Goal: Check status: Check status

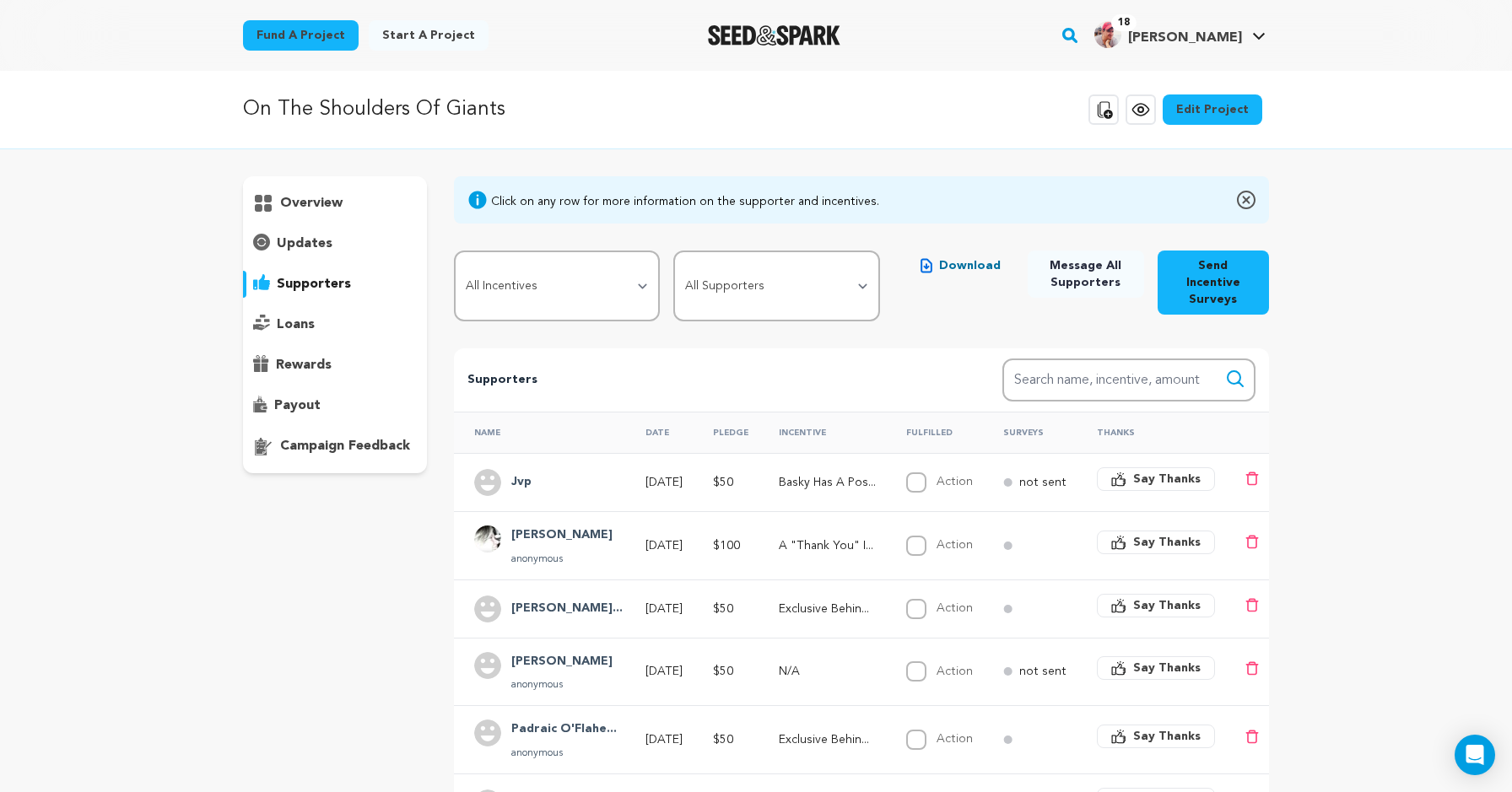
click at [277, 295] on p "supporters" at bounding box center [314, 284] width 75 height 20
click at [277, 254] on p "updates" at bounding box center [304, 243] width 56 height 20
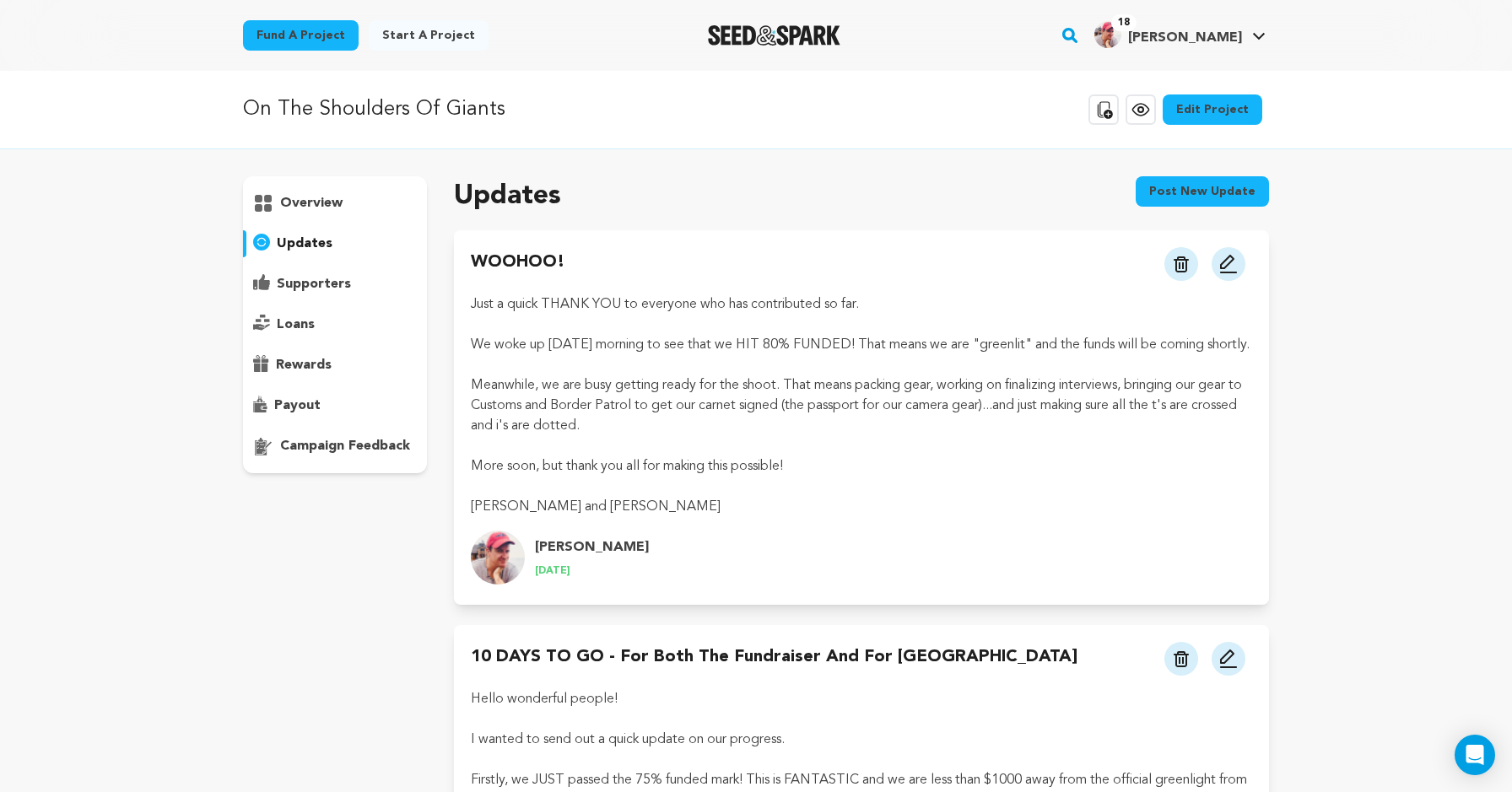
click at [277, 295] on p "supporters" at bounding box center [314, 284] width 75 height 20
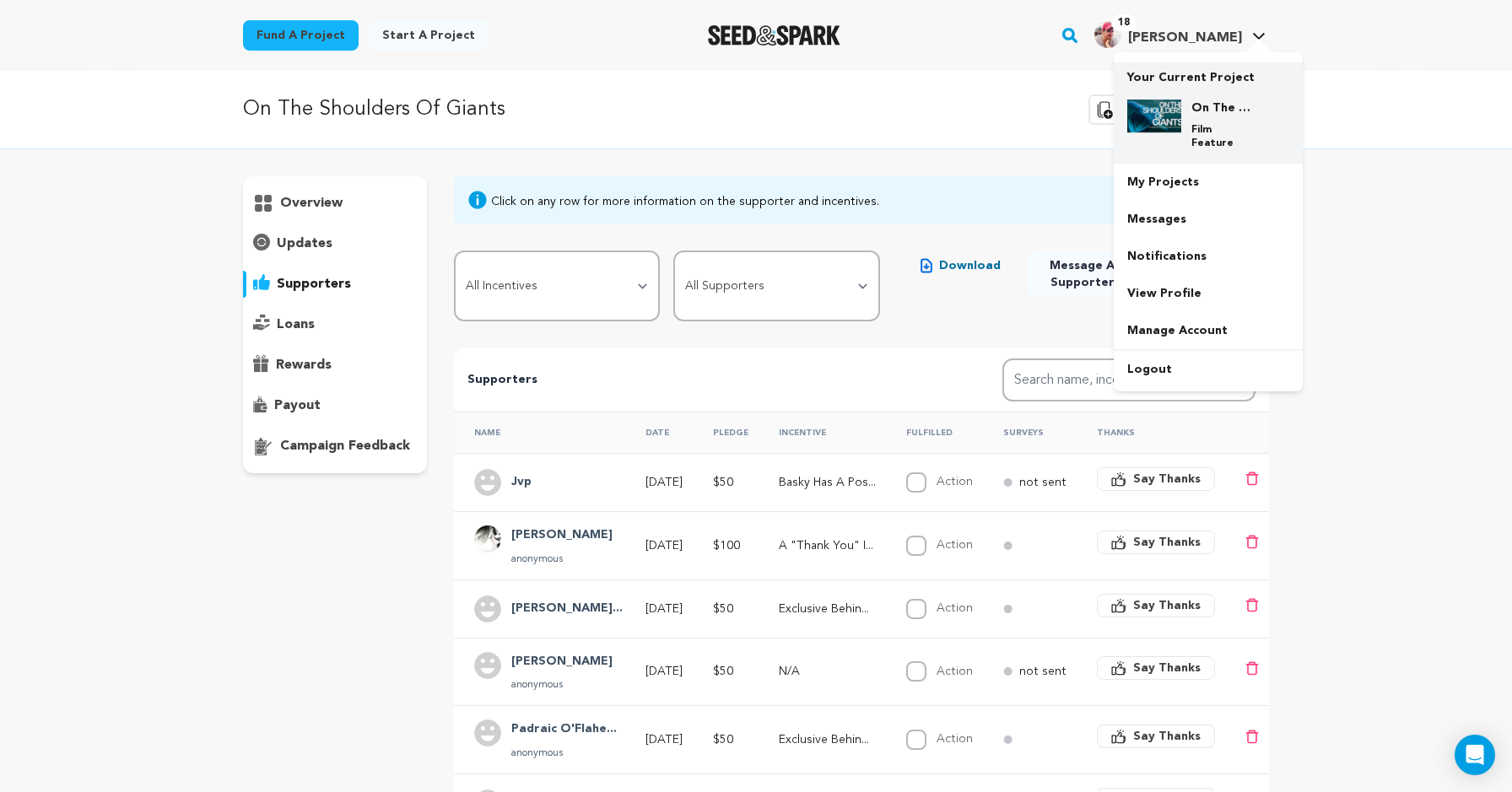
click at [1263, 150] on div "On The Shoulders Of Giants Film Feature" at bounding box center [1222, 125] width 81 height 51
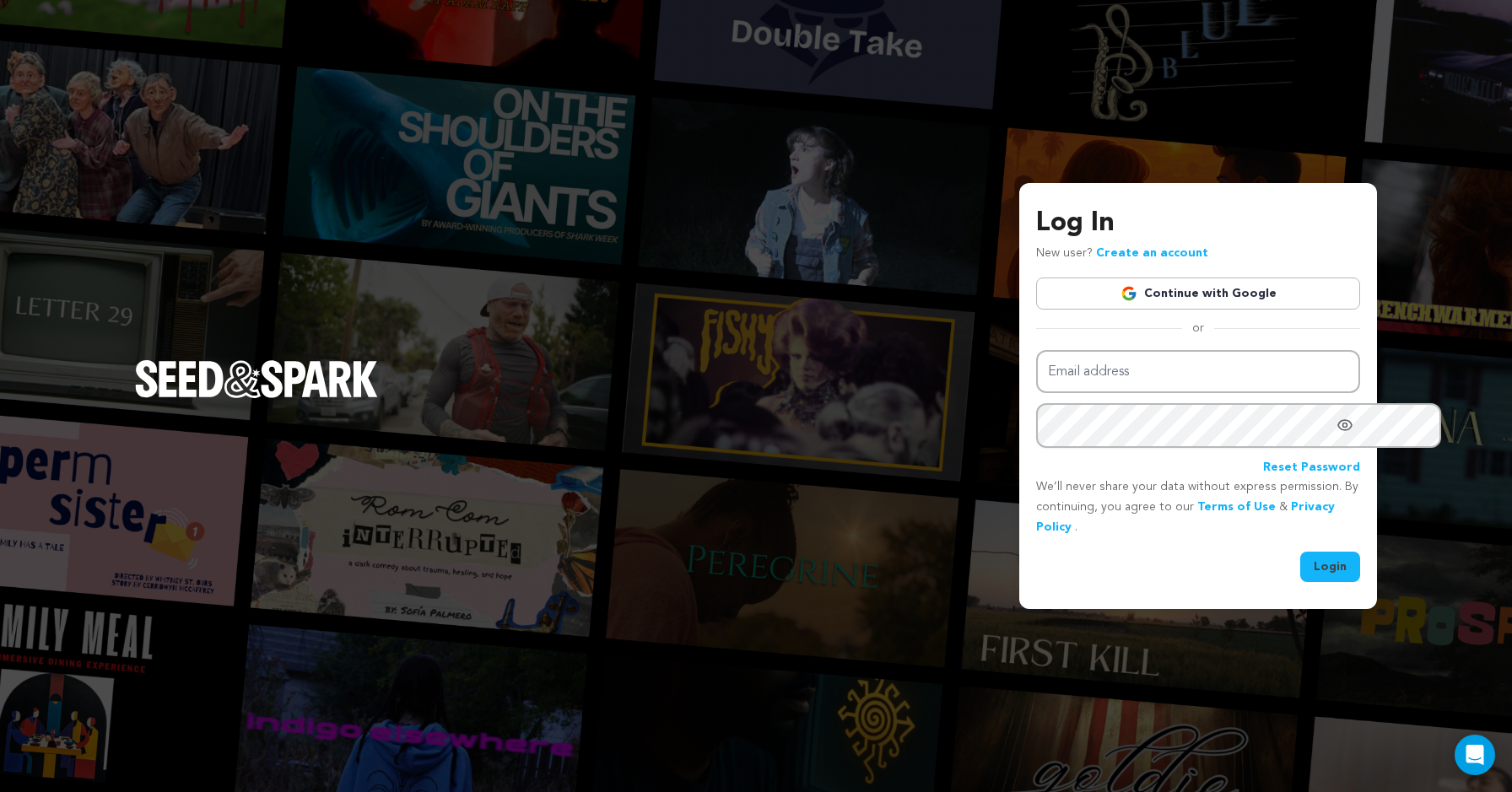
type input "scott@future-legend.tv"
click at [1300, 565] on button "Login" at bounding box center [1330, 567] width 60 height 30
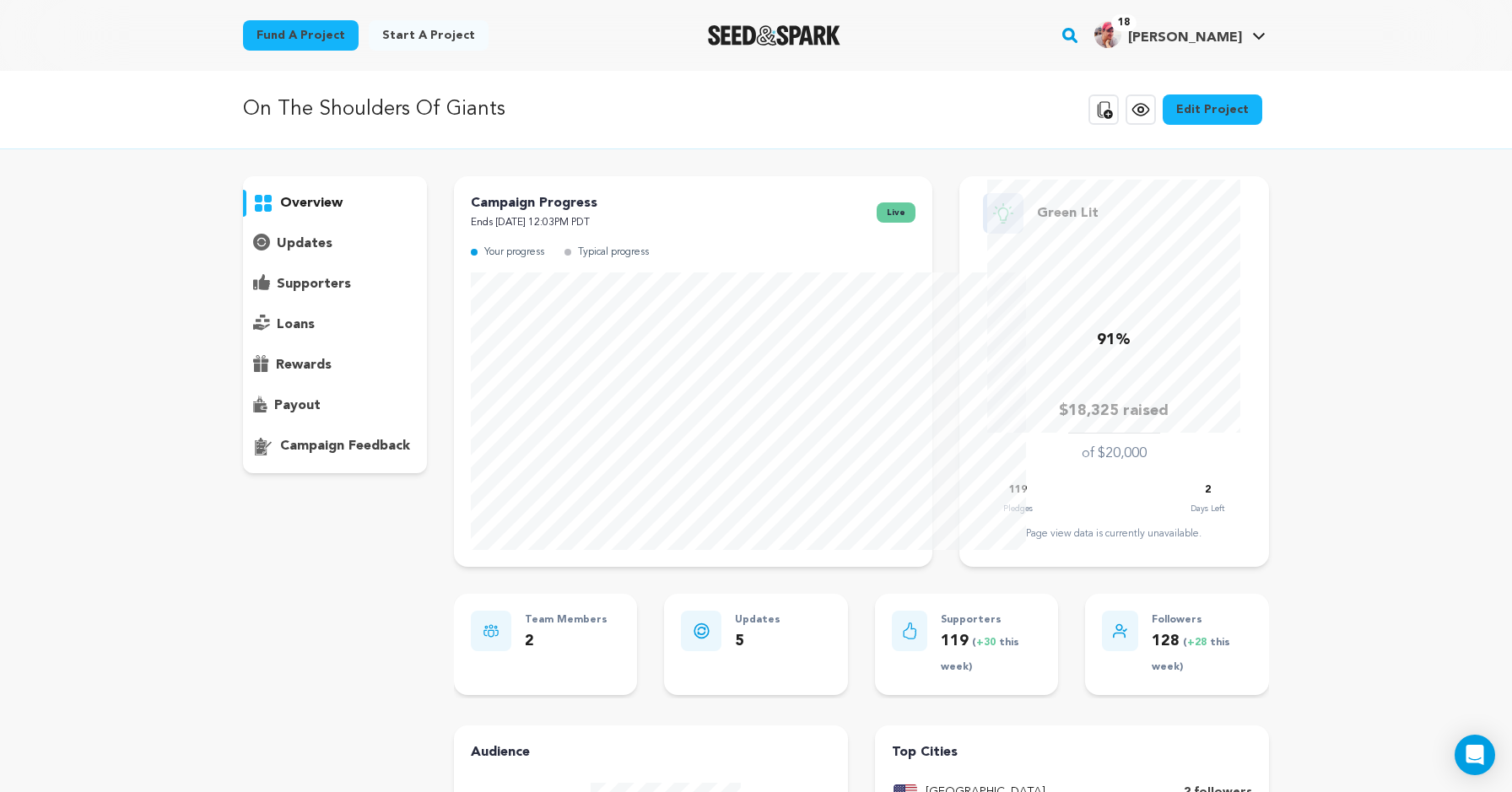
click at [277, 295] on p "supporters" at bounding box center [314, 284] width 75 height 20
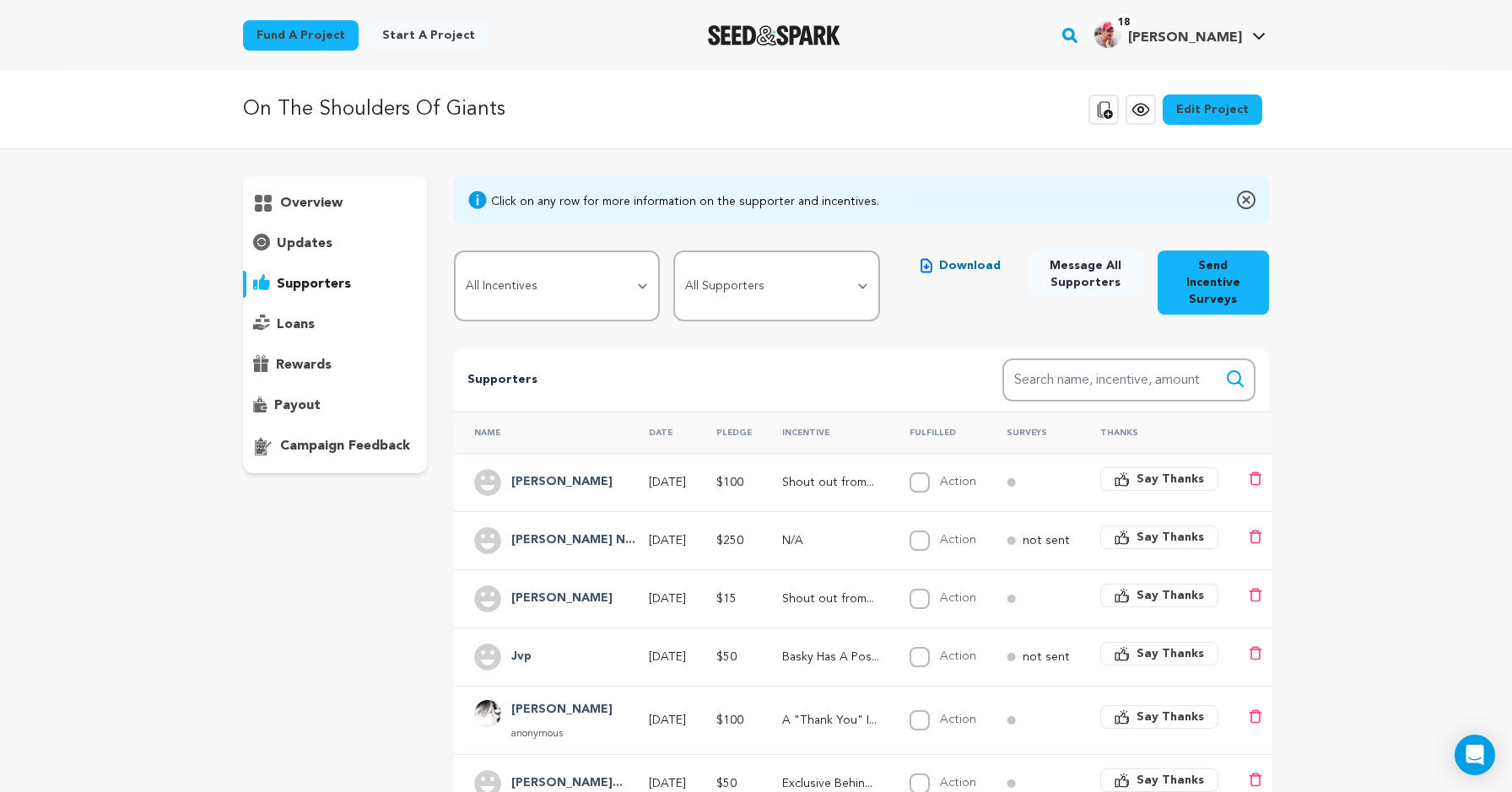
click at [280, 214] on p "overview" at bounding box center [311, 202] width 62 height 20
